Goal: Task Accomplishment & Management: Use online tool/utility

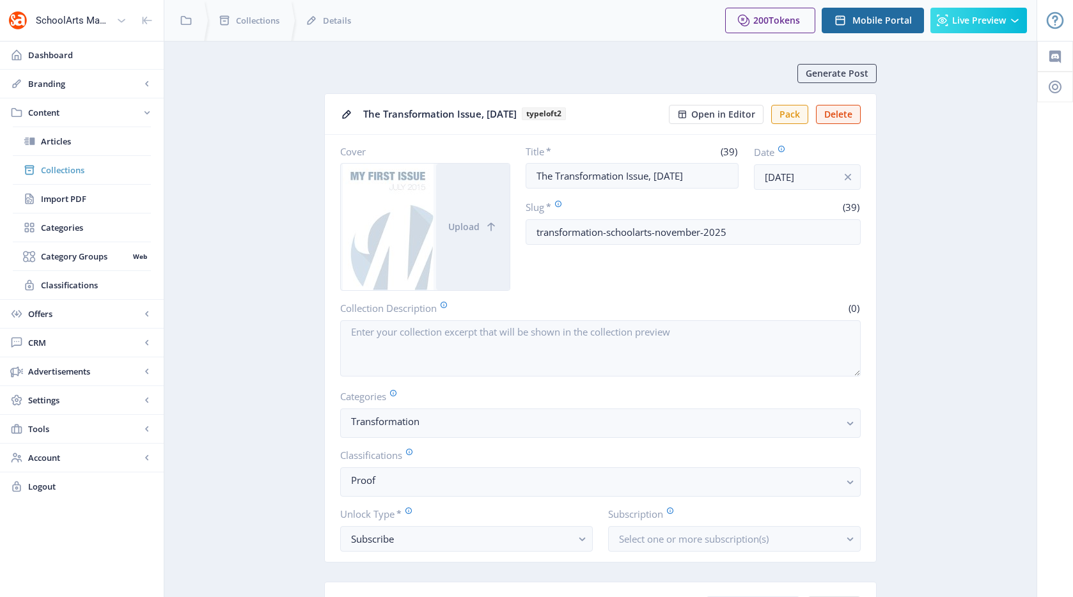
click at [91, 168] on span "Collections" at bounding box center [96, 170] width 110 height 13
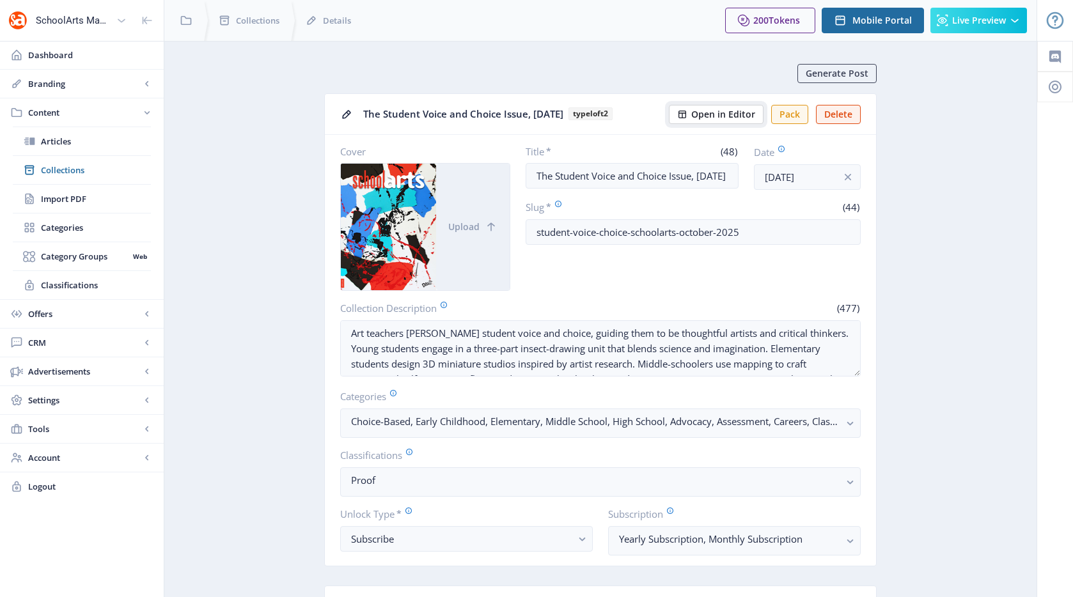
click at [731, 115] on span "Open in Editor" at bounding box center [723, 114] width 64 height 10
click at [737, 109] on span "Open in Editor" at bounding box center [723, 114] width 64 height 10
click at [76, 176] on link "Collections" at bounding box center [82, 170] width 138 height 28
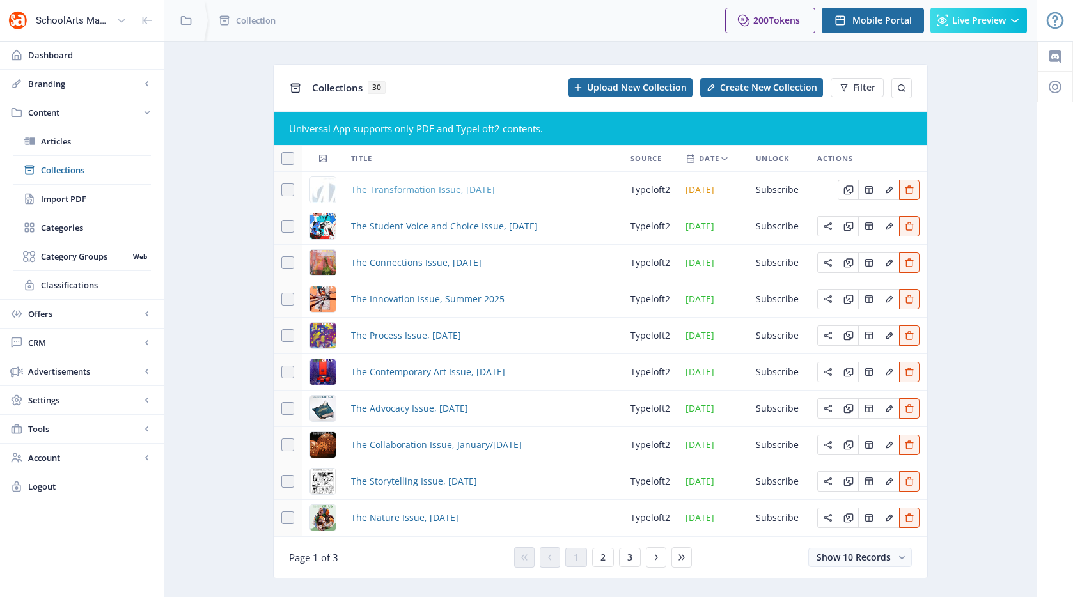
click at [435, 194] on span "The Transformation Issue, [DATE]" at bounding box center [423, 189] width 144 height 15
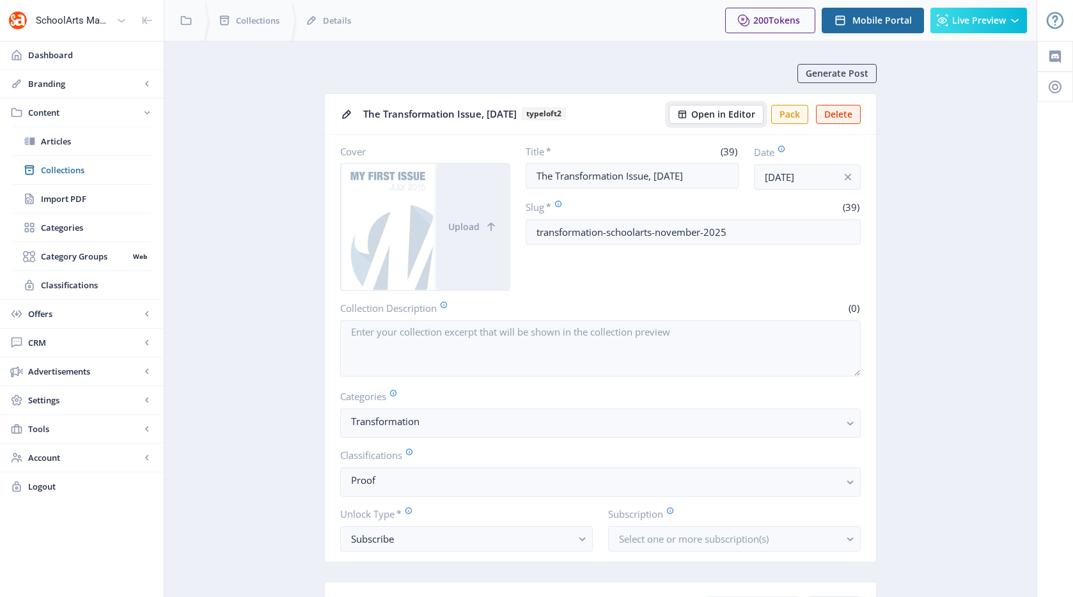
click at [733, 113] on span "Open in Editor" at bounding box center [723, 114] width 64 height 10
